Goal: Task Accomplishment & Management: Use online tool/utility

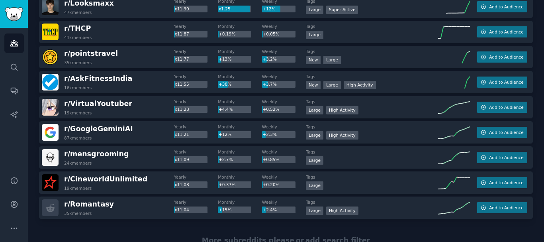
scroll to position [3642, 0]
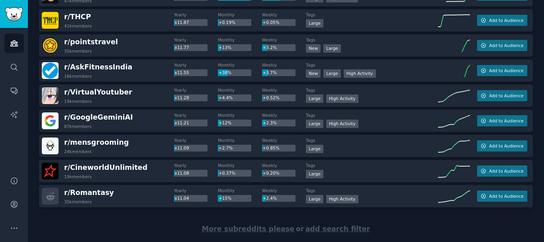
click at [248, 229] on span "More subreddits please" at bounding box center [248, 229] width 92 height 8
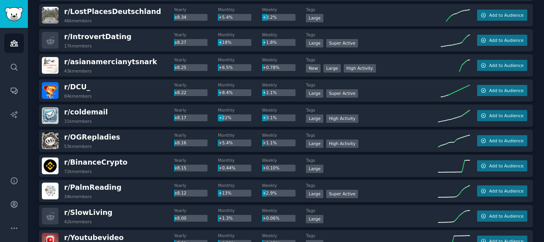
scroll to position [4838, 0]
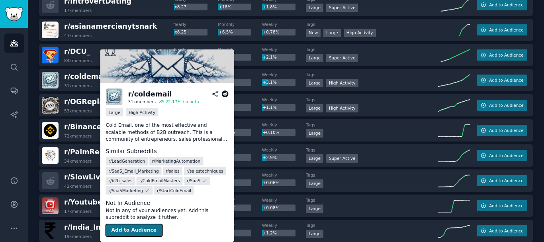
click at [146, 231] on button "Add to Audience" at bounding box center [134, 230] width 57 height 13
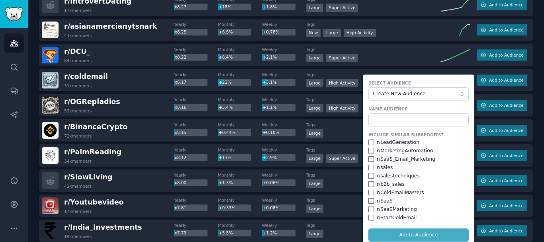
click at [373, 143] on div "r/ LeadGeneration" at bounding box center [419, 142] width 100 height 7
click at [370, 142] on input "checkbox" at bounding box center [372, 142] width 6 height 6
checkbox input "true"
click at [370, 159] on input "checkbox" at bounding box center [372, 159] width 6 height 6
checkbox input "true"
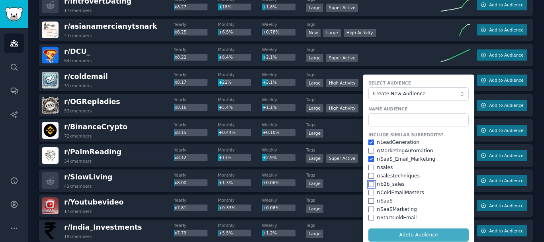
click at [369, 187] on input "checkbox" at bounding box center [372, 184] width 6 height 6
checkbox input "true"
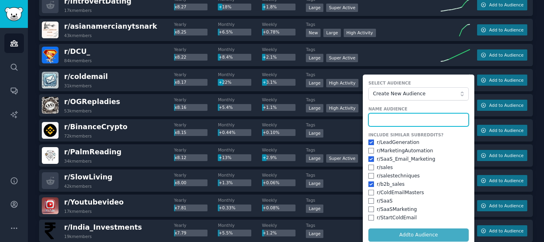
click at [389, 124] on input "text" at bounding box center [419, 120] width 100 height 14
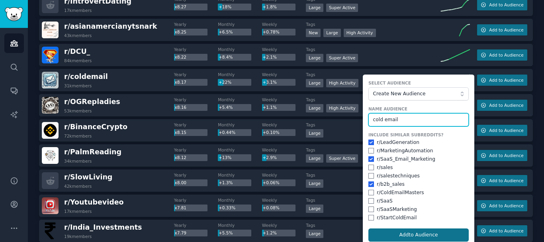
type input "cold email"
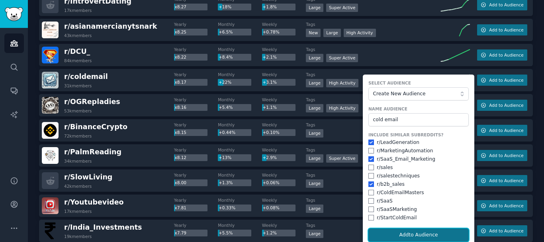
click at [411, 235] on button "Add to Audience" at bounding box center [419, 235] width 100 height 14
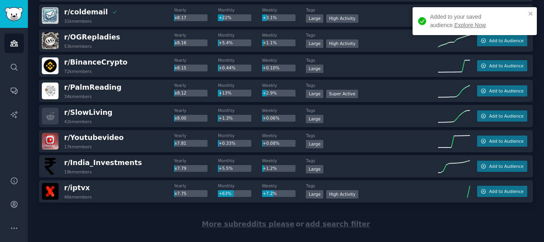
scroll to position [4918, 0]
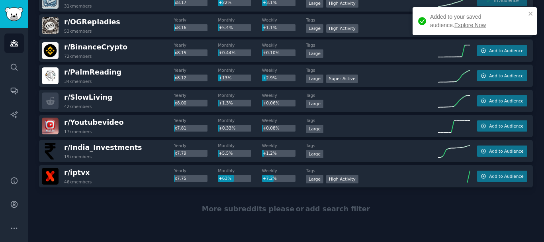
click at [278, 208] on span "More subreddits please" at bounding box center [248, 209] width 92 height 8
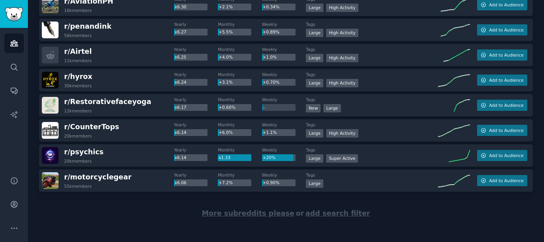
scroll to position [6173, 0]
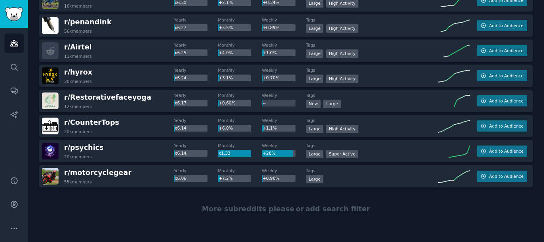
click at [262, 207] on span "More subreddits please" at bounding box center [248, 209] width 92 height 8
